Goal: Task Accomplishment & Management: Use online tool/utility

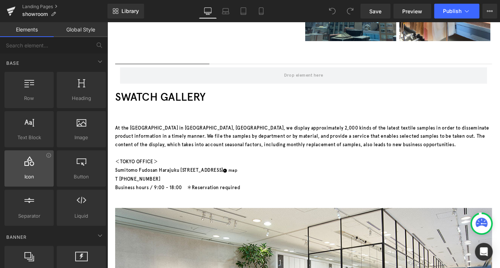
scroll to position [407, 0]
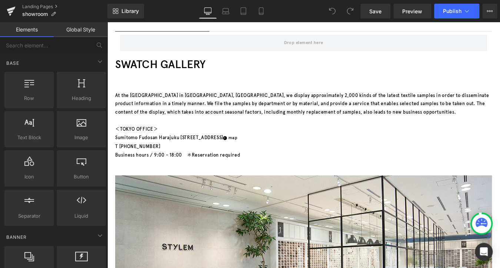
click at [385, 120] on p "At the [GEOGRAPHIC_DATA] in [GEOGRAPHIC_DATA], [GEOGRAPHIC_DATA], we display ap…" at bounding box center [330, 115] width 429 height 29
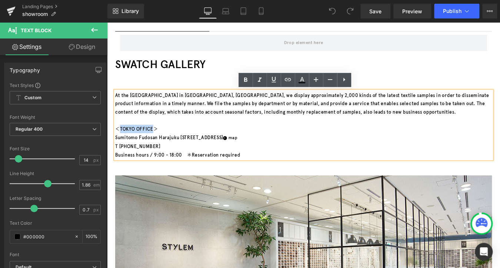
drag, startPoint x: 157, startPoint y: 141, endPoint x: 119, endPoint y: 143, distance: 38.2
click at [119, 143] on p "＜TOKYO OFFICE＞" at bounding box center [330, 144] width 429 height 10
paste div
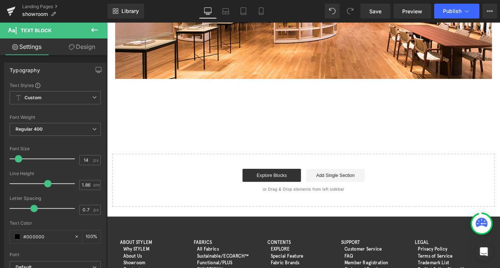
scroll to position [1111, 0]
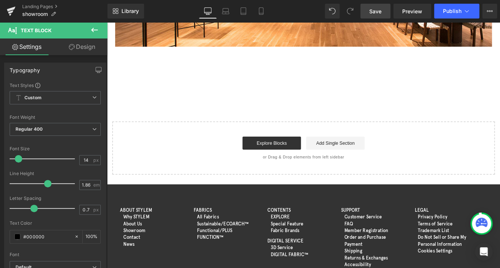
click at [374, 14] on span "Save" at bounding box center [375, 11] width 12 height 8
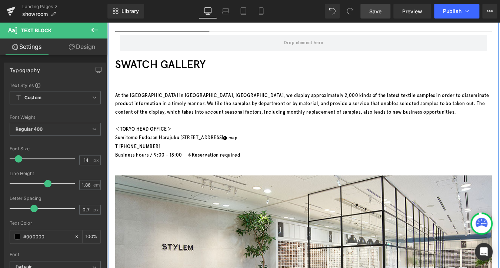
scroll to position [370, 0]
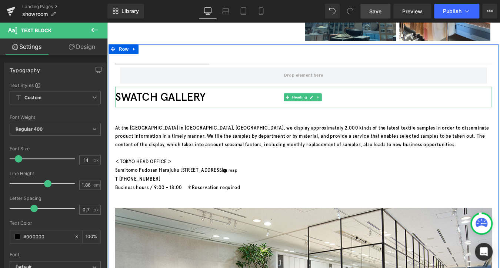
click at [499, 107] on h2 "SWATCH GALLERY" at bounding box center [330, 107] width 429 height 23
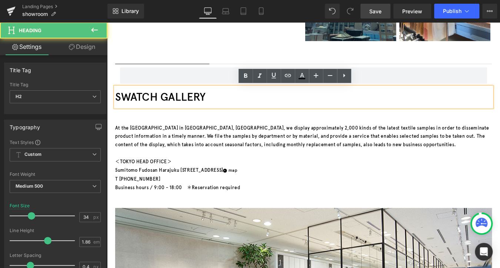
click at [377, 17] on link "Save" at bounding box center [375, 11] width 30 height 15
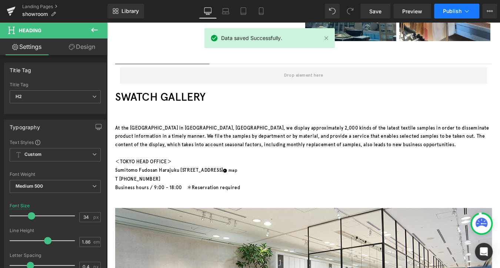
click at [453, 13] on span "Publish" at bounding box center [452, 11] width 19 height 6
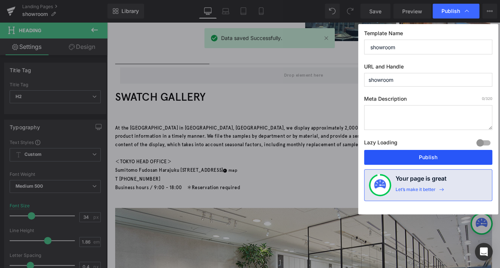
click at [402, 152] on button "Publish" at bounding box center [428, 157] width 128 height 15
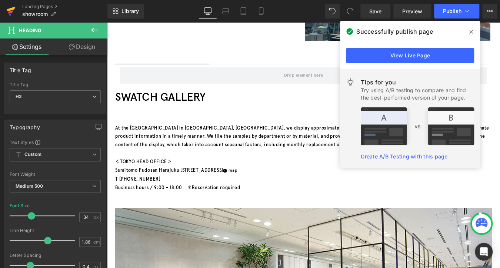
click at [7, 10] on icon at bounding box center [11, 11] width 9 height 19
